Goal: Navigation & Orientation: Find specific page/section

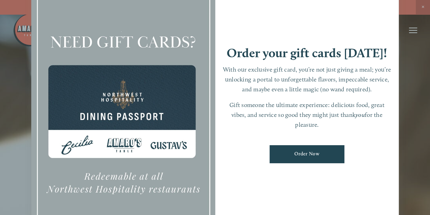
click at [404, 49] on div at bounding box center [215, 107] width 430 height 215
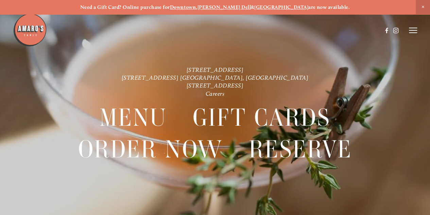
click at [412, 30] on icon at bounding box center [413, 30] width 8 height 6
click at [298, 30] on span "Menu" at bounding box center [296, 30] width 13 height 6
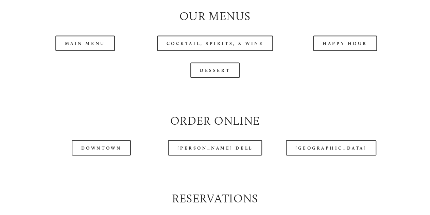
scroll to position [646, 0]
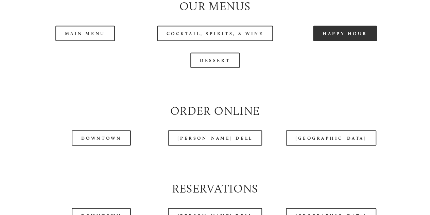
click at [346, 41] on link "Happy Hour" at bounding box center [345, 33] width 64 height 15
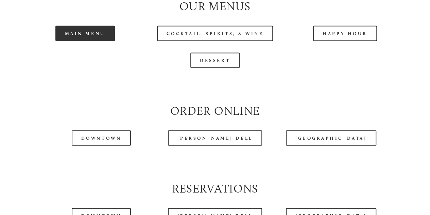
click at [80, 41] on link "Main Menu" at bounding box center [85, 33] width 60 height 15
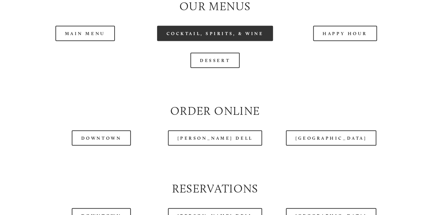
click at [219, 41] on link "Cocktail, Spirits, & Wine" at bounding box center [215, 33] width 116 height 15
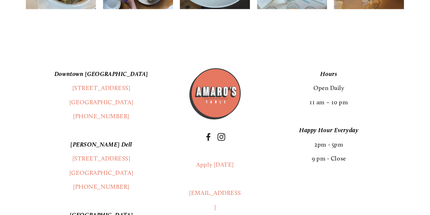
scroll to position [1088, 0]
